Goal: Information Seeking & Learning: Find specific fact

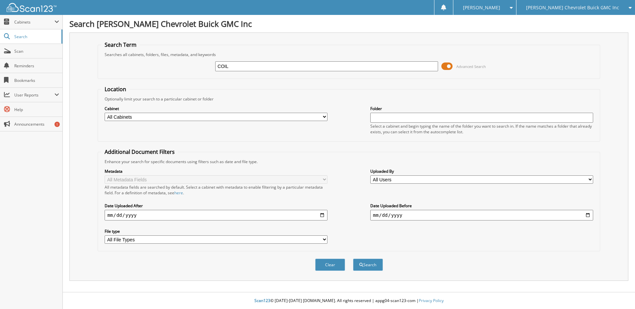
type input "COIL"
click at [353, 259] on button "Search" at bounding box center [368, 265] width 30 height 12
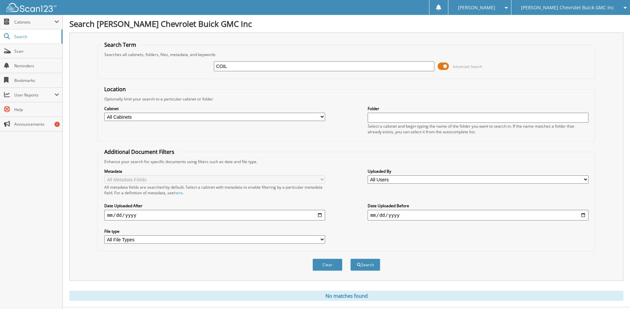
click at [576, 6] on span "[PERSON_NAME] Chevrolet Buick GMC Inc" at bounding box center [567, 8] width 93 height 4
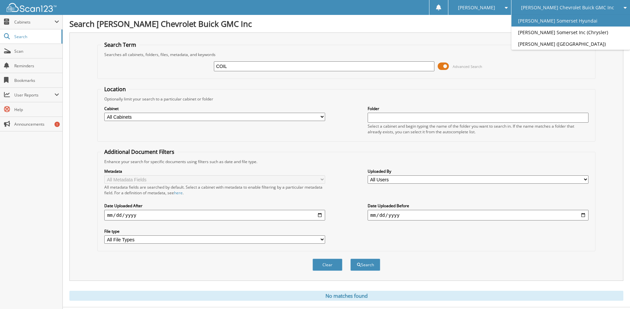
click at [591, 23] on link "[PERSON_NAME] Somerset Hyundai" at bounding box center [570, 21] width 119 height 12
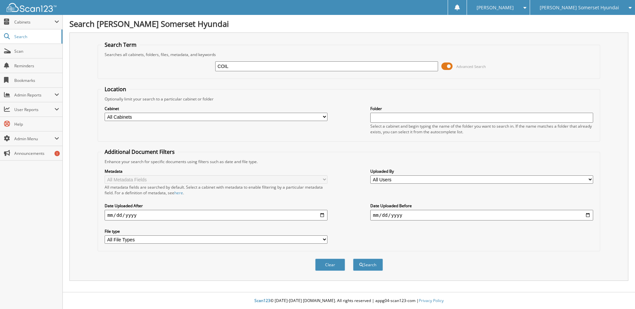
type input "COIL"
click at [353, 259] on button "Search" at bounding box center [368, 265] width 30 height 12
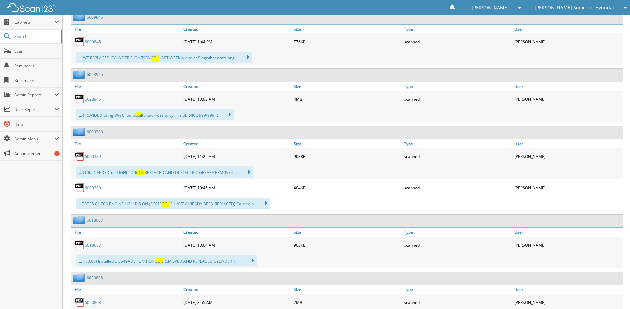
scroll to position [1727, 0]
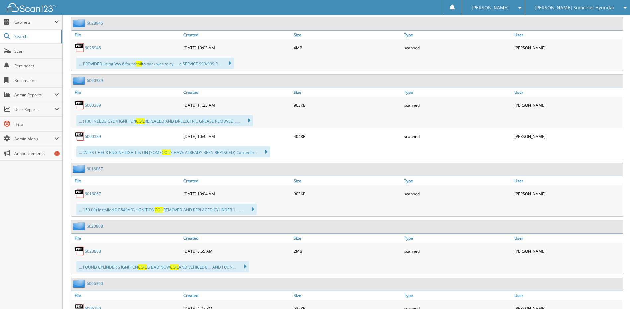
click at [559, 8] on span "[PERSON_NAME] Somerset Hyundai" at bounding box center [574, 8] width 79 height 4
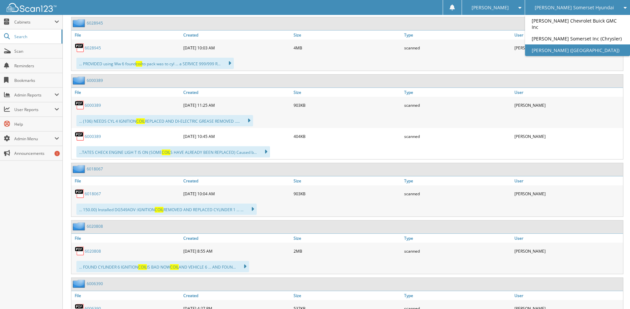
click at [571, 50] on link "[PERSON_NAME] ([GEOGRAPHIC_DATA])" at bounding box center [577, 50] width 105 height 12
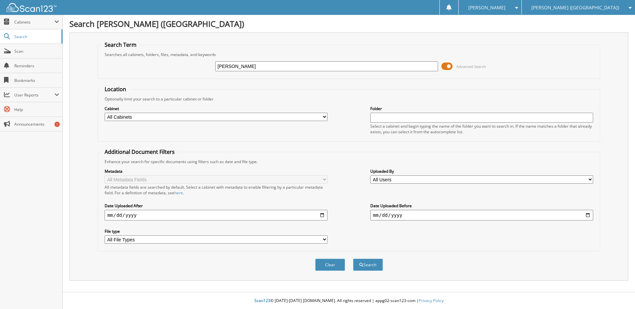
type input "[PERSON_NAME]"
click at [575, 6] on span "[PERSON_NAME] ([GEOGRAPHIC_DATA])" at bounding box center [575, 8] width 88 height 4
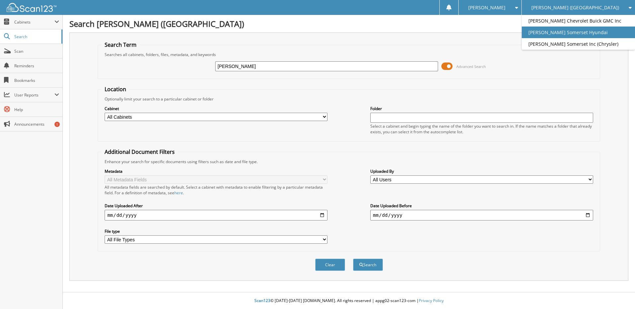
click at [573, 32] on link "[PERSON_NAME] Somerset Hyundai" at bounding box center [578, 33] width 113 height 12
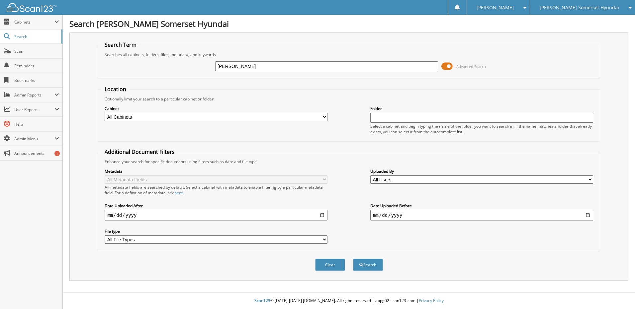
type input "LOGAN CRABTREE"
click at [353, 259] on button "Search" at bounding box center [368, 265] width 30 height 12
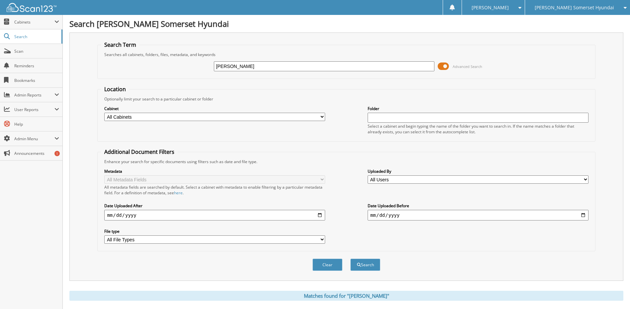
drag, startPoint x: 197, startPoint y: 65, endPoint x: 81, endPoint y: 66, distance: 116.2
click at [84, 66] on div "Search Term Searches all cabinets, folders, files, metadata, and keywords LOGAN…" at bounding box center [346, 157] width 554 height 249
paste input "G683972"
type input "LG683972"
click at [350, 259] on button "Search" at bounding box center [365, 265] width 30 height 12
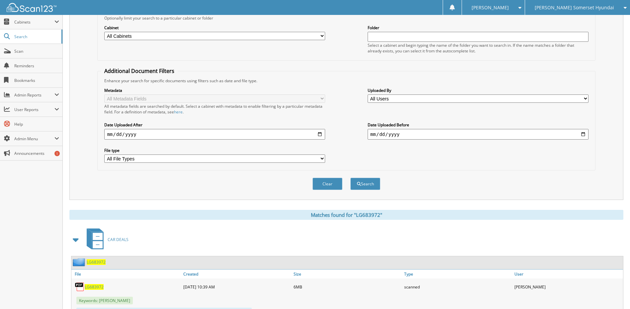
scroll to position [152, 0]
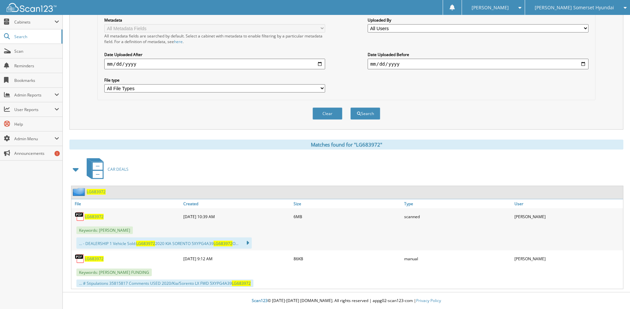
click at [93, 217] on span "LG683972" at bounding box center [94, 217] width 19 height 6
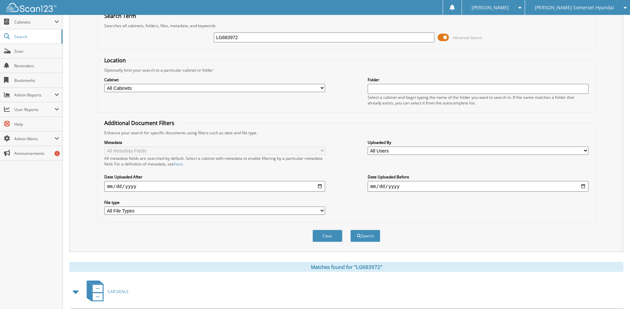
scroll to position [19, 0]
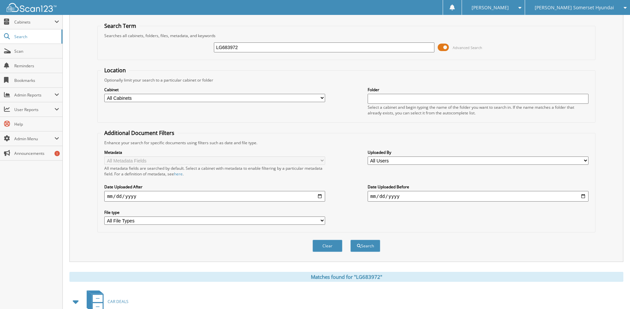
click at [116, 46] on div "LG683972 Advanced Search" at bounding box center [346, 48] width 490 height 18
type input "TU365382"
click at [350, 240] on button "Search" at bounding box center [365, 246] width 30 height 12
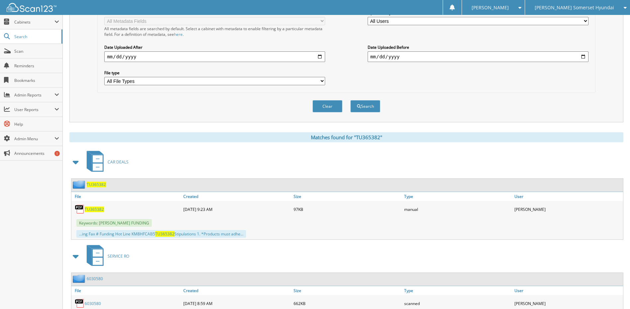
scroll to position [18, 0]
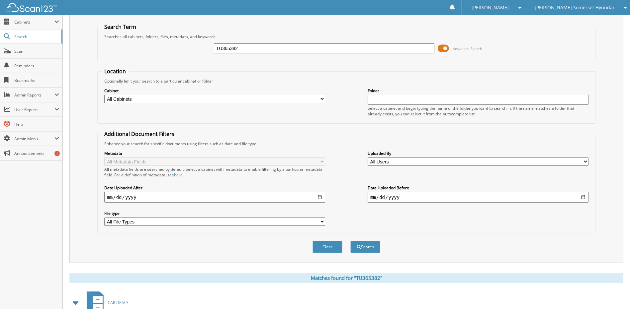
drag, startPoint x: 208, startPoint y: 45, endPoint x: 107, endPoint y: 45, distance: 100.9
click at [107, 45] on div "TU365382 Advanced Search" at bounding box center [346, 49] width 490 height 18
type input "SH127586"
click at [350, 241] on button "Search" at bounding box center [365, 247] width 30 height 12
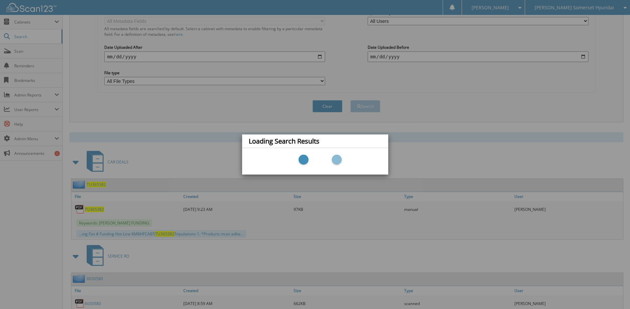
scroll to position [266, 0]
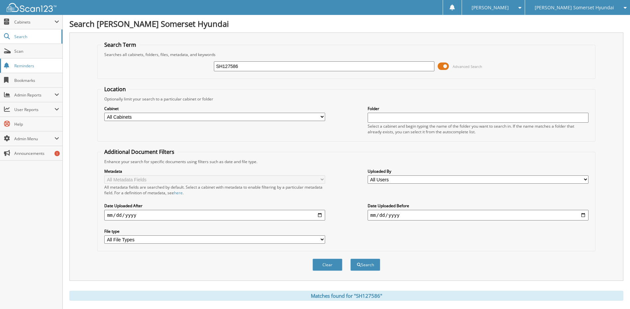
drag, startPoint x: 251, startPoint y: 66, endPoint x: 53, endPoint y: 67, distance: 197.2
click at [77, 67] on div "Search Term Searches all cabinets, folders, files, metadata, and keywords SH127…" at bounding box center [346, 157] width 554 height 249
type input "MH514134"
click at [350, 259] on button "Search" at bounding box center [365, 265] width 30 height 12
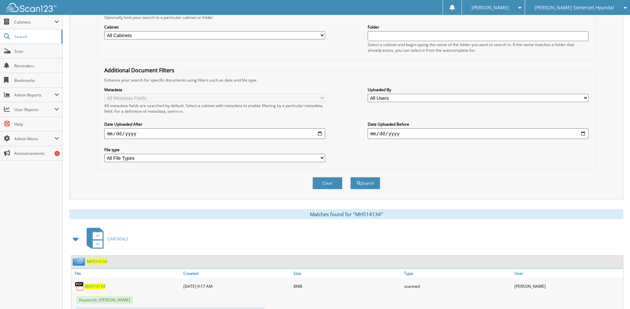
scroll to position [113, 0]
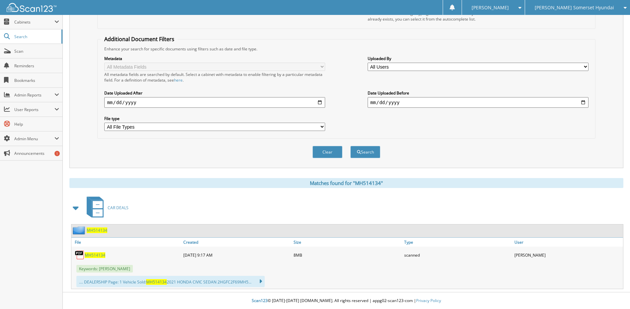
click at [91, 254] on span "MH514134" at bounding box center [95, 256] width 21 height 6
click at [45, 48] on span "Scan" at bounding box center [36, 51] width 45 height 6
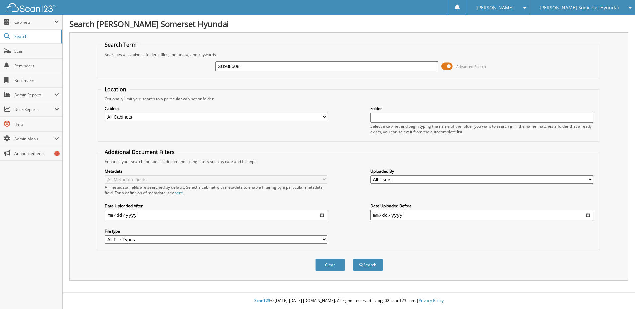
type input "SU938508"
click at [353, 259] on button "Search" at bounding box center [368, 265] width 30 height 12
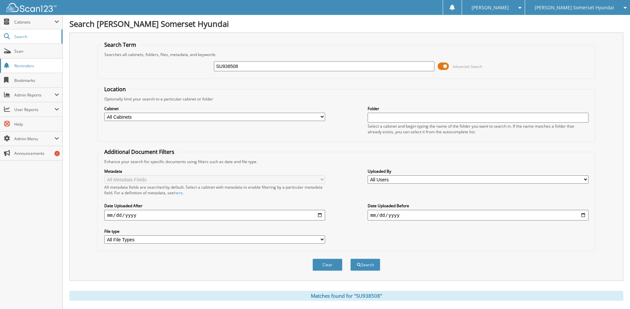
type input "J"
type input "T"
type input "[PERSON_NAME]"
click at [350, 259] on button "Search" at bounding box center [365, 265] width 30 height 12
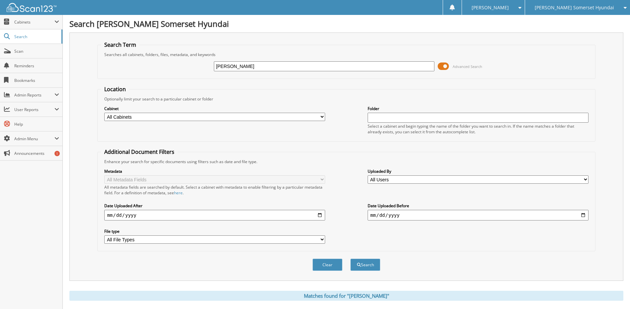
click at [591, 6] on span "[PERSON_NAME] Somerset Hyundai" at bounding box center [574, 8] width 79 height 4
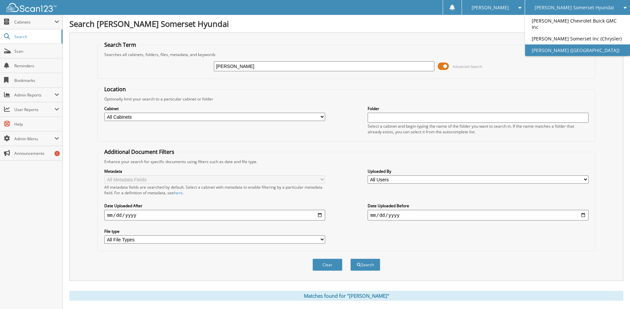
click at [572, 47] on link "[PERSON_NAME] ([GEOGRAPHIC_DATA])" at bounding box center [577, 50] width 105 height 12
